Goal: Task Accomplishment & Management: Manage account settings

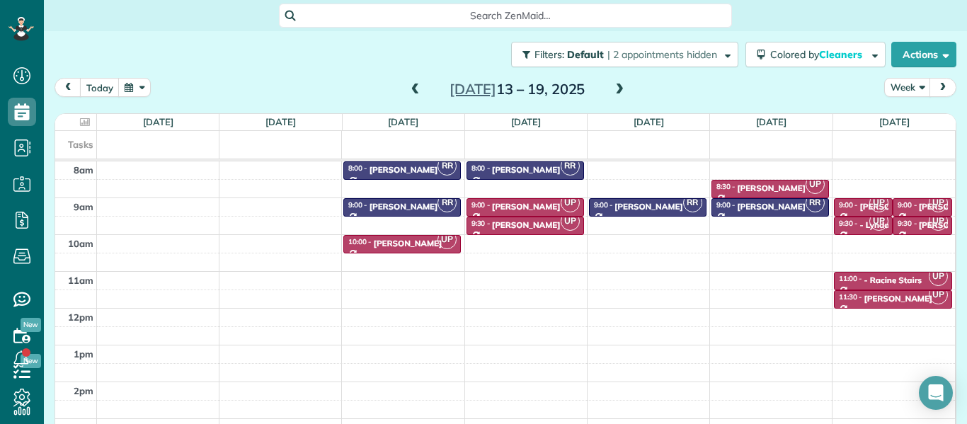
scroll to position [6, 6]
click at [620, 91] on span at bounding box center [620, 90] width 16 height 13
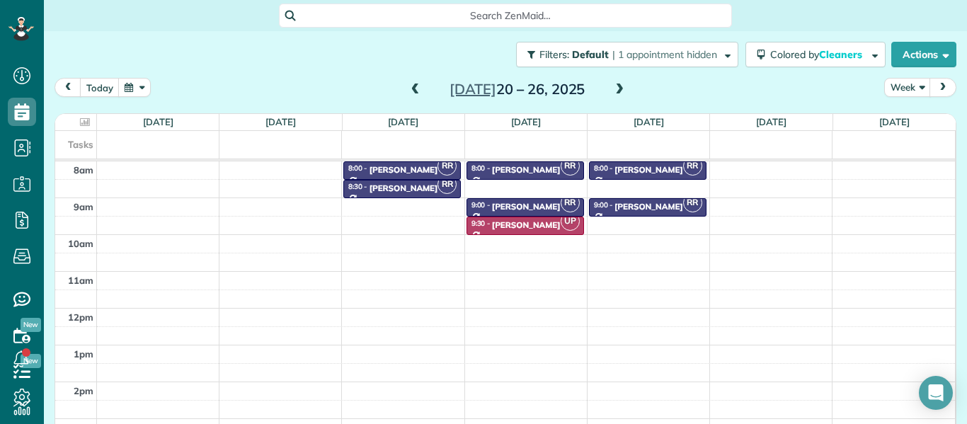
click at [620, 91] on span at bounding box center [620, 90] width 16 height 13
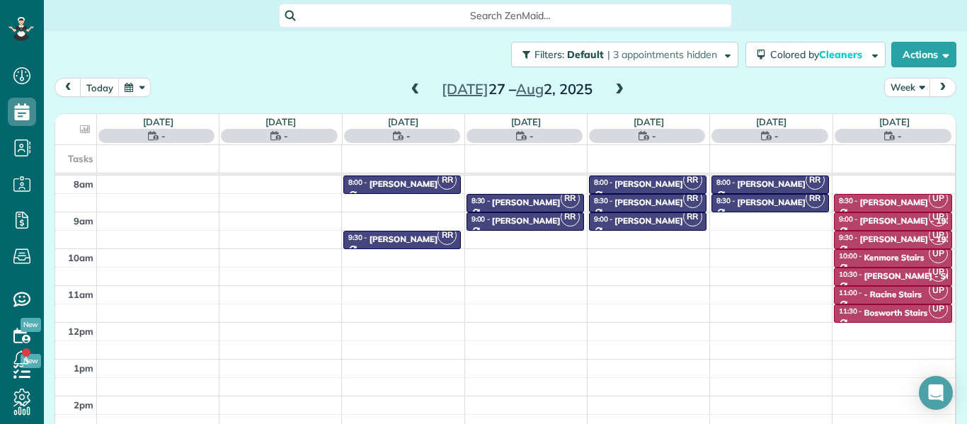
click at [620, 91] on span at bounding box center [620, 90] width 16 height 13
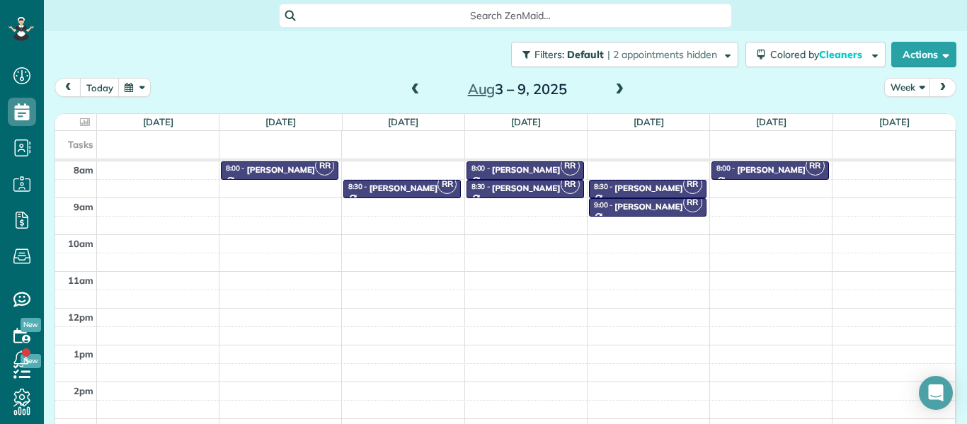
click at [620, 91] on span at bounding box center [620, 90] width 16 height 13
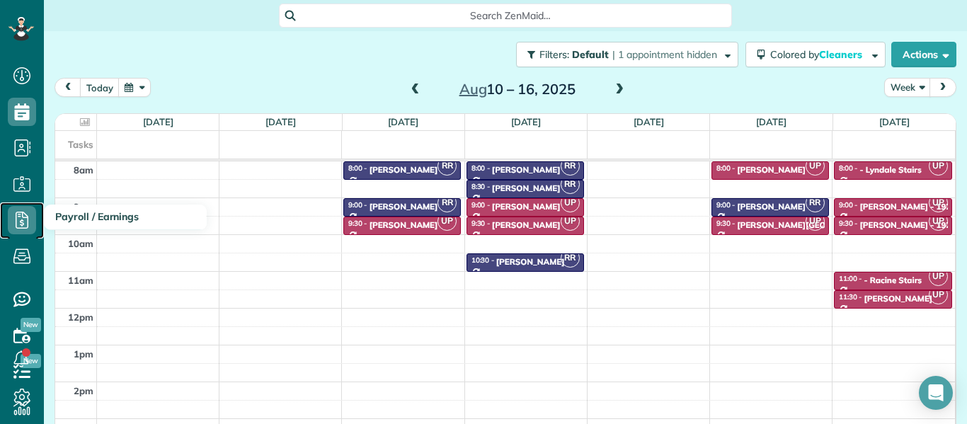
click at [26, 219] on icon at bounding box center [22, 220] width 28 height 28
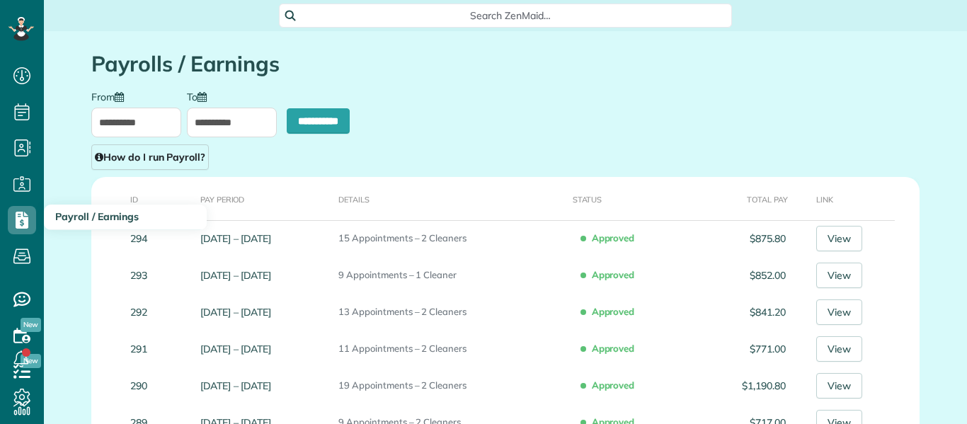
scroll to position [6, 6]
click at [142, 124] on input "**********" at bounding box center [136, 123] width 90 height 30
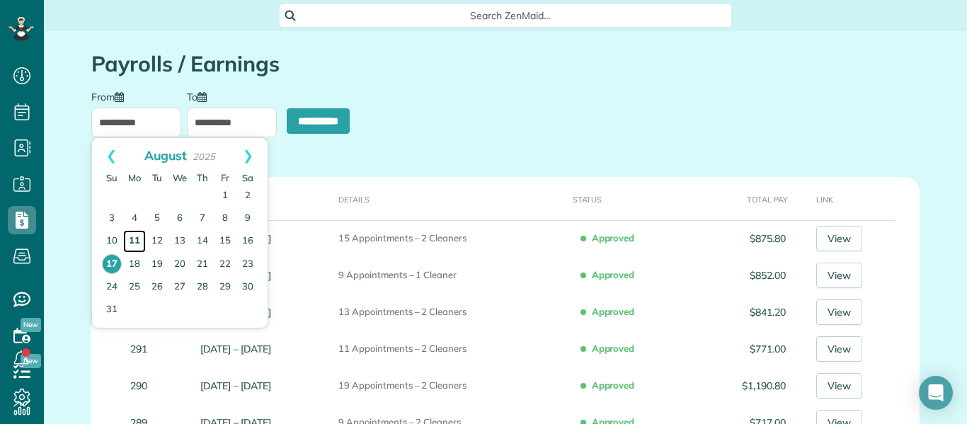
click at [130, 242] on link "11" at bounding box center [134, 241] width 23 height 23
type input "**********"
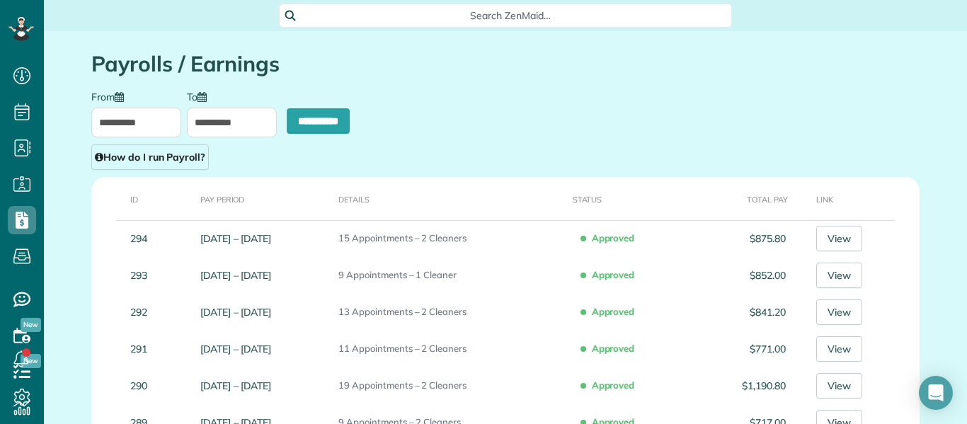
click at [226, 125] on input "**********" at bounding box center [232, 123] width 90 height 30
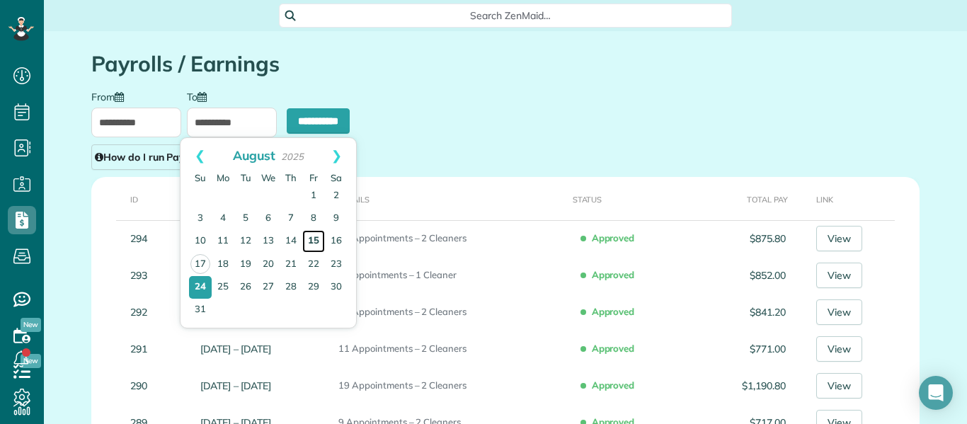
click at [314, 242] on link "15" at bounding box center [313, 241] width 23 height 23
type input "**********"
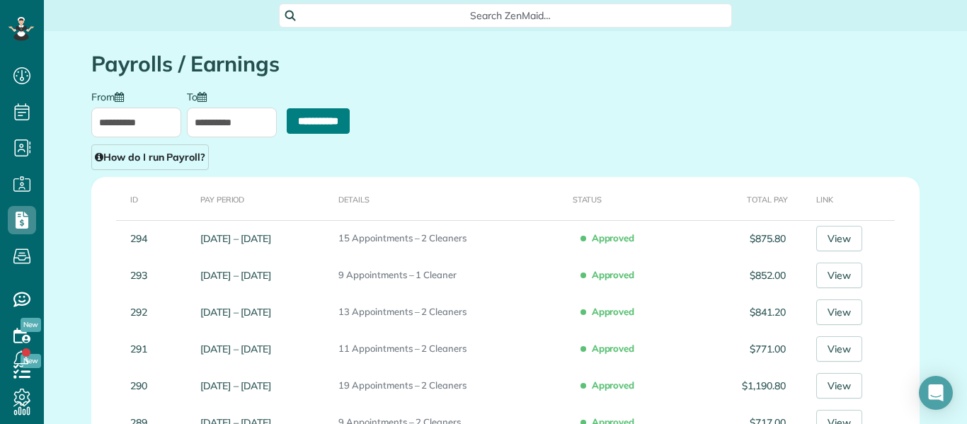
click at [303, 120] on input "**********" at bounding box center [318, 120] width 63 height 25
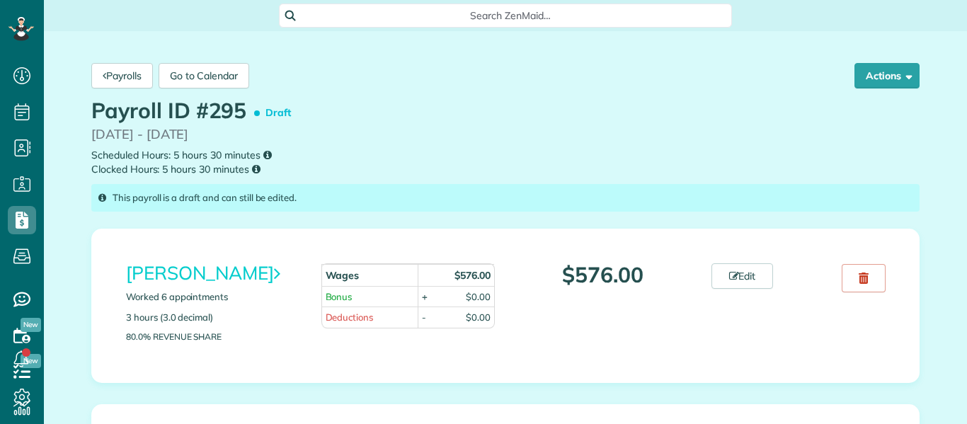
scroll to position [6, 6]
drag, startPoint x: 942, startPoint y: 323, endPoint x: 922, endPoint y: 458, distance: 136.0
click at [922, 424] on html "Dashboard Scheduling Calendar View List View Dispatch View - Weekly scheduling …" at bounding box center [483, 212] width 967 height 424
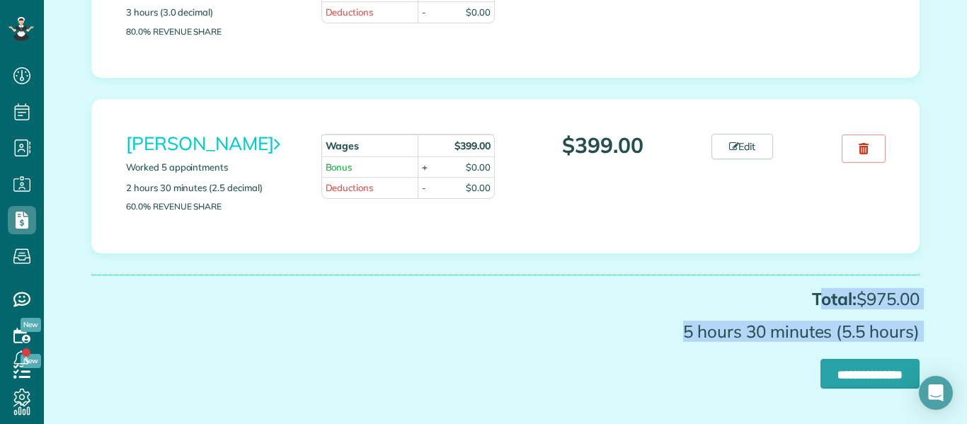
scroll to position [355, 0]
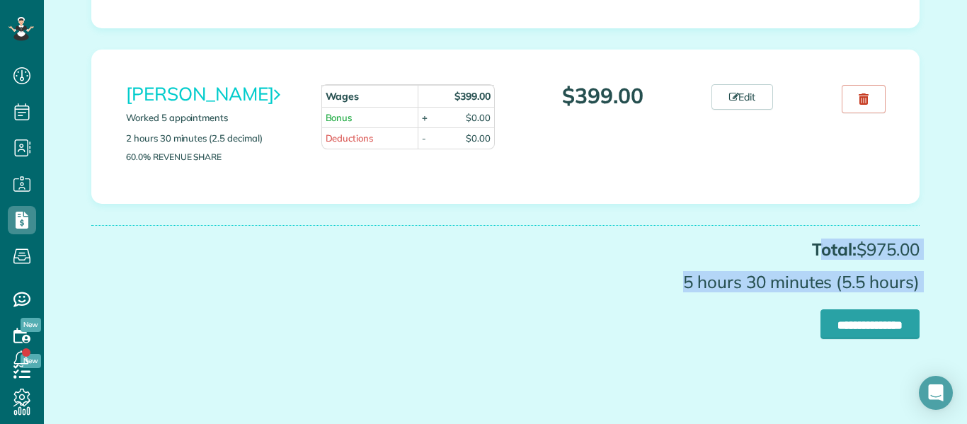
drag, startPoint x: 839, startPoint y: 397, endPoint x: 836, endPoint y: 433, distance: 36.9
click at [836, 424] on html "Dashboard Scheduling Calendar View List View Dispatch View - Weekly scheduling …" at bounding box center [483, 212] width 967 height 424
click at [747, 96] on link "Edit" at bounding box center [743, 96] width 62 height 25
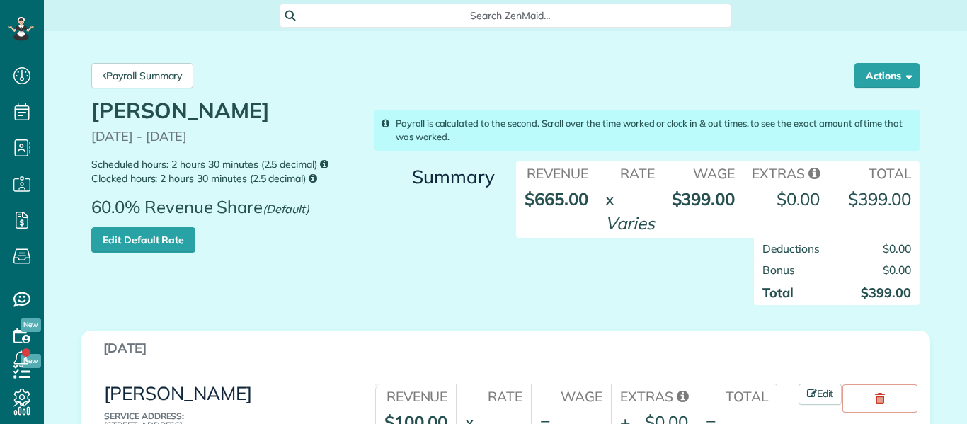
scroll to position [6, 6]
drag, startPoint x: 954, startPoint y: 297, endPoint x: 955, endPoint y: 343, distance: 46.7
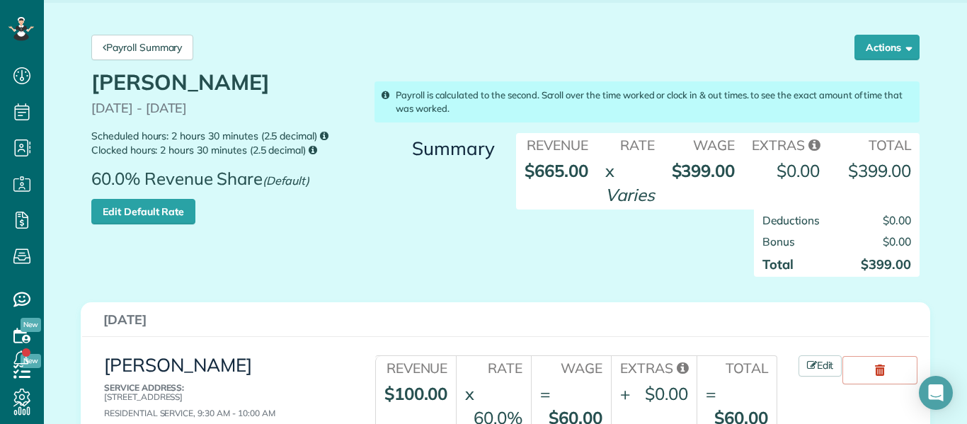
scroll to position [0, 0]
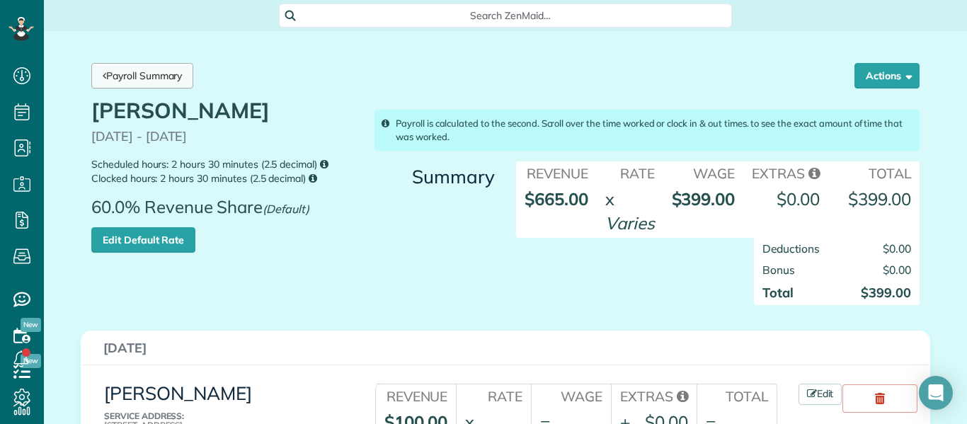
click at [146, 77] on link "Payroll Summary" at bounding box center [142, 75] width 102 height 25
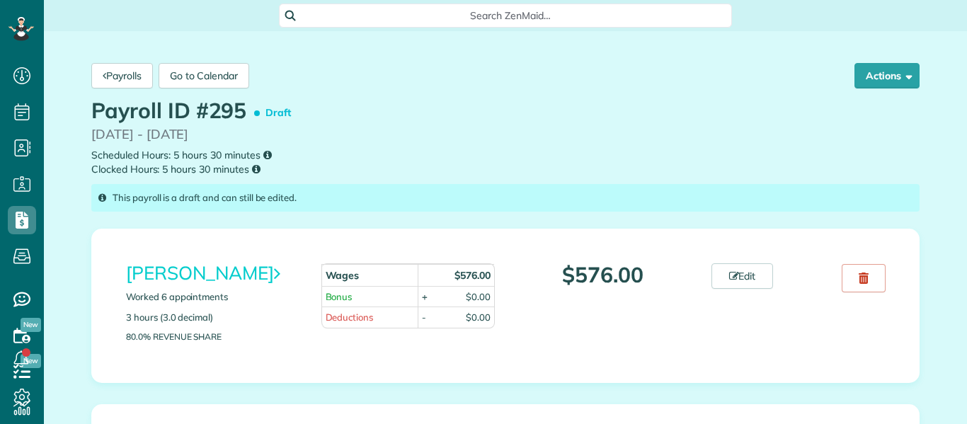
scroll to position [6, 6]
click at [742, 279] on link "Edit" at bounding box center [743, 275] width 62 height 25
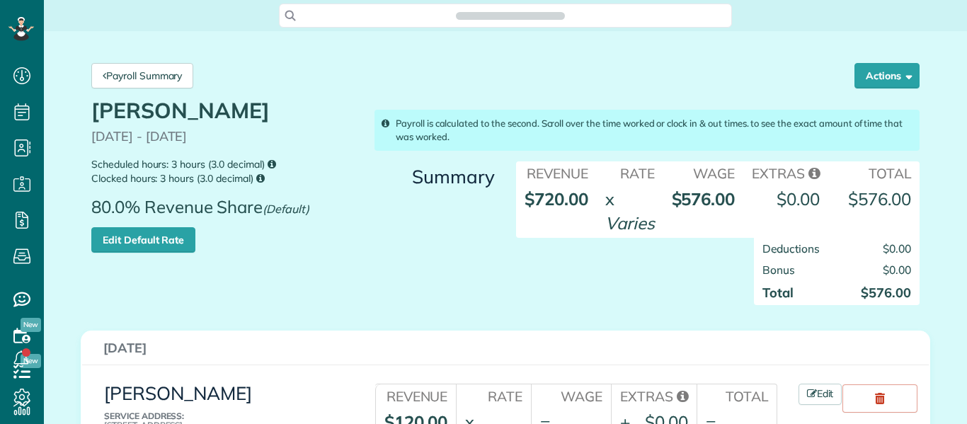
click at [676, 278] on div "Deductions $0.00 Bonus $0.00 Total $576.00" at bounding box center [718, 278] width 425 height 81
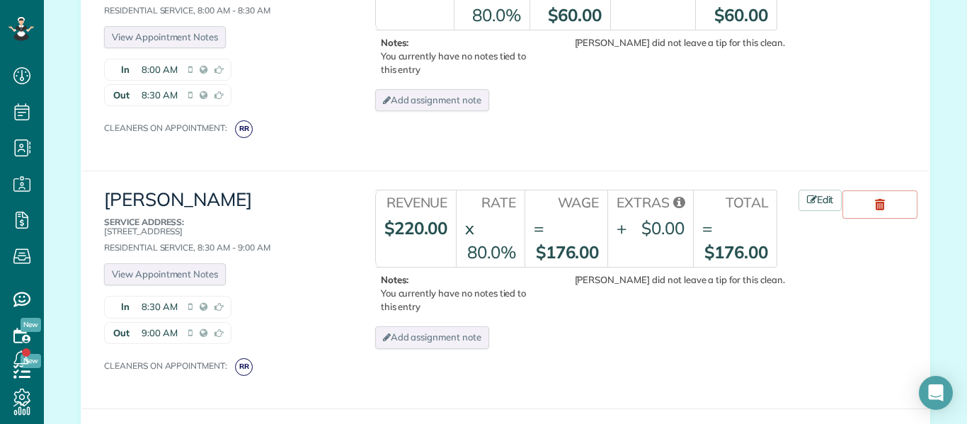
scroll to position [992, 0]
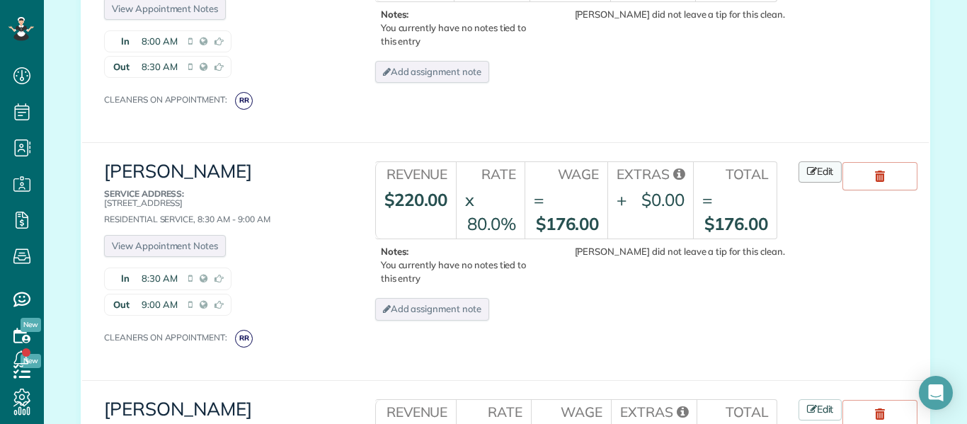
click at [825, 169] on link "Edit" at bounding box center [821, 171] width 44 height 21
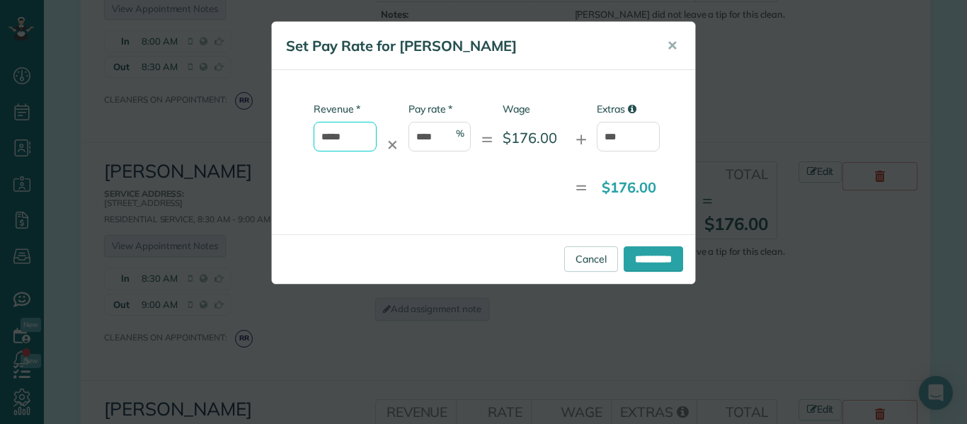
click at [353, 137] on input "*****" at bounding box center [345, 137] width 63 height 30
type input "*"
type input "******"
click at [640, 256] on input "**********" at bounding box center [653, 258] width 59 height 25
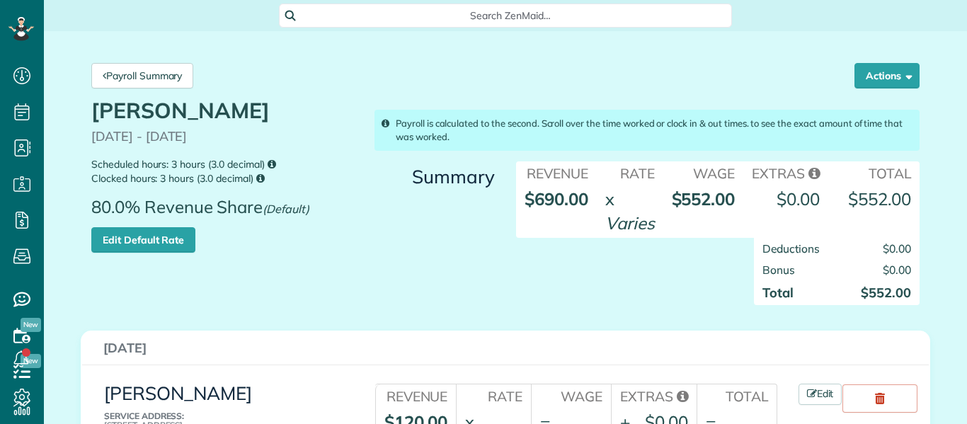
scroll to position [6, 6]
click at [566, 306] on div "Deductions $0.00 Bonus $0.00 Total $552.00" at bounding box center [718, 278] width 425 height 81
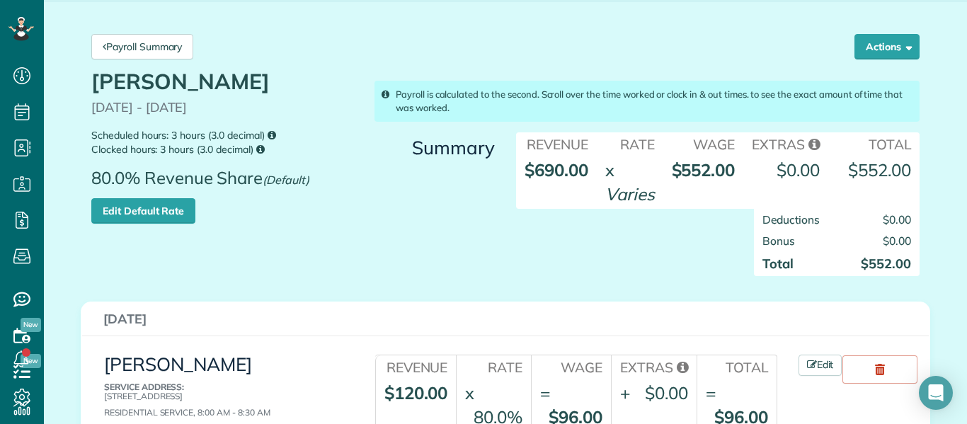
scroll to position [0, 0]
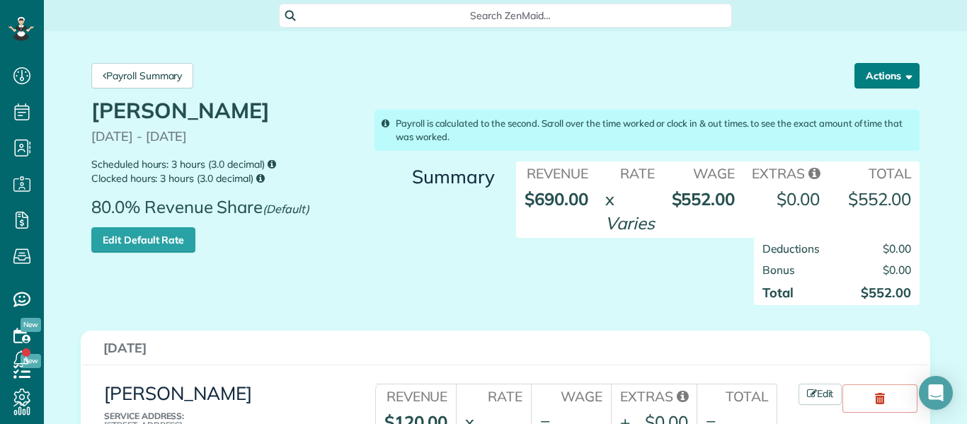
click at [901, 69] on button "Actions" at bounding box center [887, 75] width 65 height 25
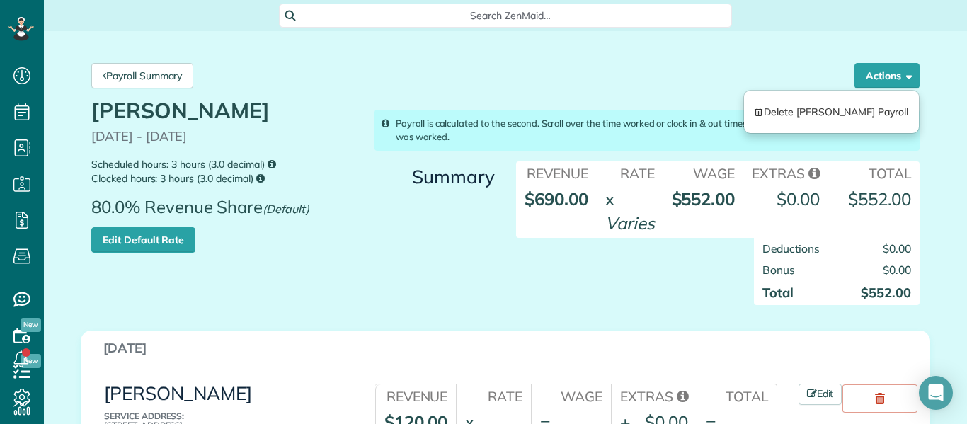
click at [820, 59] on div "Payroll Summary Actions Delete [PERSON_NAME] Payroll" at bounding box center [506, 75] width 850 height 47
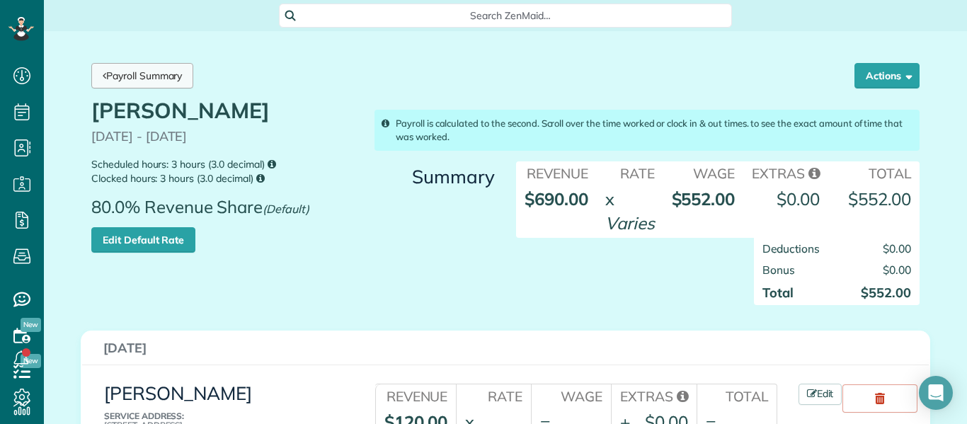
click at [144, 73] on link "Payroll Summary" at bounding box center [142, 75] width 102 height 25
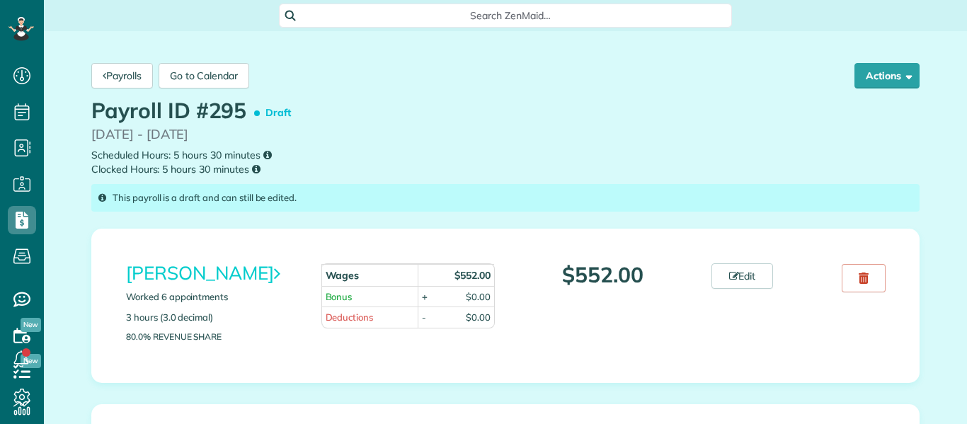
scroll to position [6, 6]
click at [904, 75] on span "button" at bounding box center [907, 75] width 11 height 11
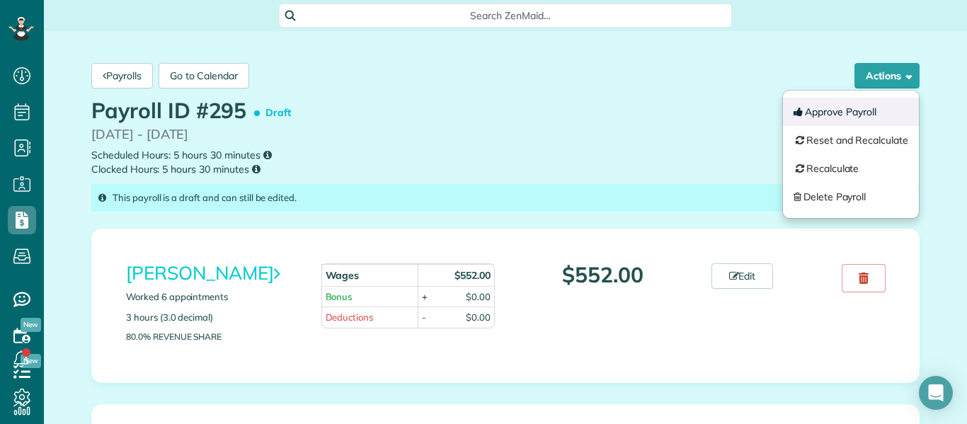
click at [870, 110] on button "Approve Payroll" at bounding box center [851, 112] width 136 height 28
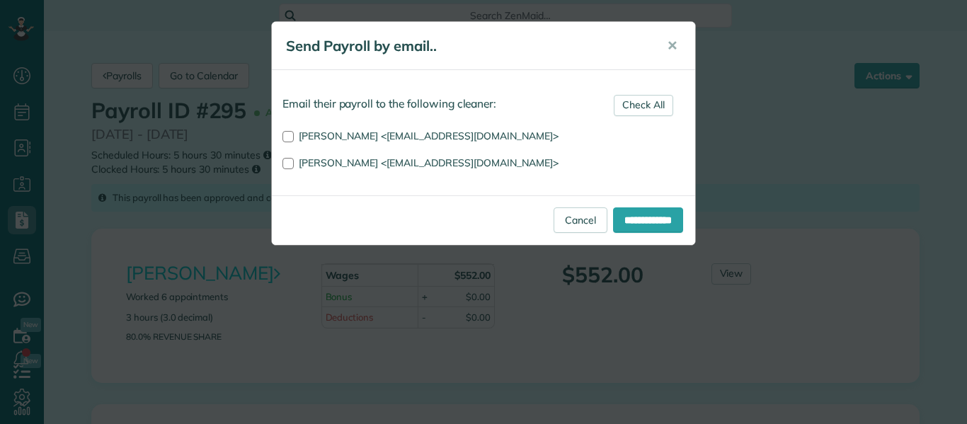
scroll to position [6, 6]
click at [648, 219] on input "**********" at bounding box center [648, 220] width 70 height 25
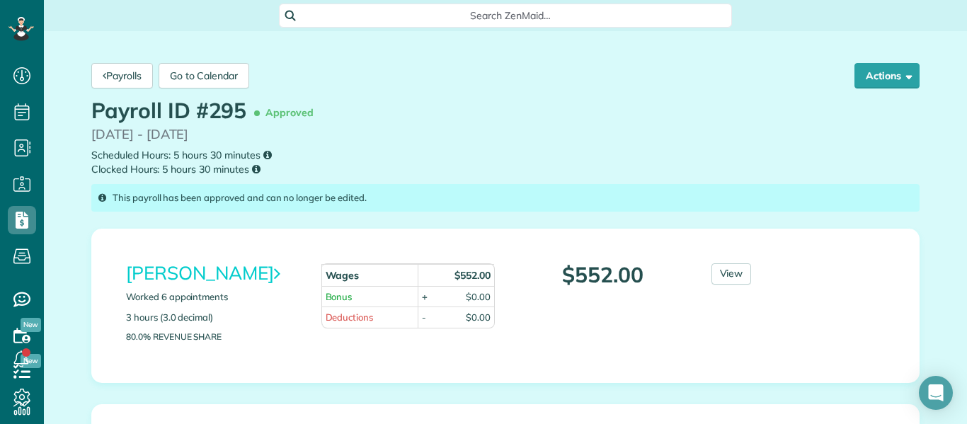
click at [569, 129] on p "[DATE] - [DATE]" at bounding box center [505, 134] width 829 height 19
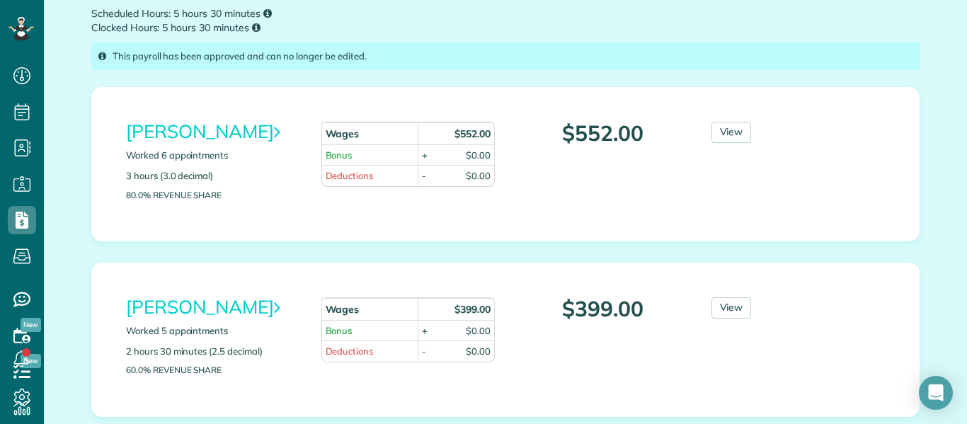
scroll to position [170, 0]
